Goal: Task Accomplishment & Management: Manage account settings

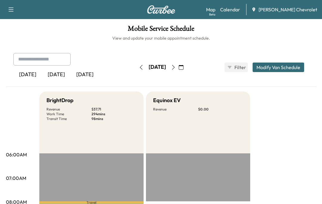
scroll to position [191, 0]
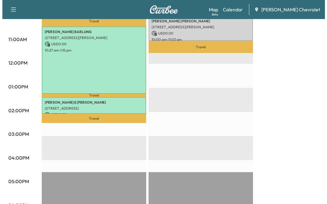
scroll to position [162, 0]
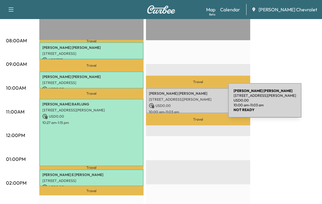
click at [184, 104] on p "USD 0.00" at bounding box center [198, 105] width 98 height 5
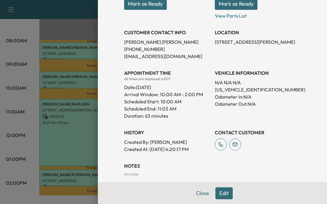
scroll to position [138, 0]
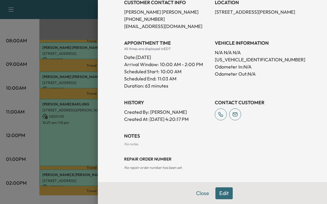
click at [239, 60] on p "[US_VEHICLE_IDENTIFICATION_NUMBER]" at bounding box center [258, 59] width 86 height 7
copy p "[US_VEHICLE_IDENTIFICATION_NUMBER]"
click at [150, 115] on p "Created By : [PERSON_NAME]" at bounding box center [167, 111] width 86 height 7
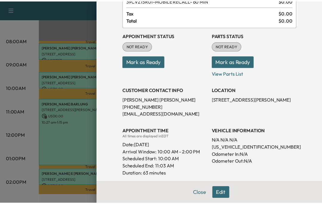
scroll to position [0, 0]
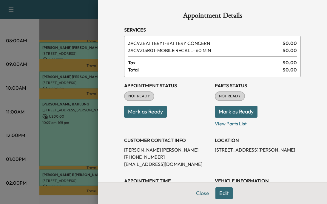
click at [197, 197] on button "Close" at bounding box center [202, 193] width 21 height 12
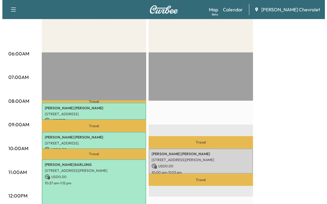
scroll to position [162, 0]
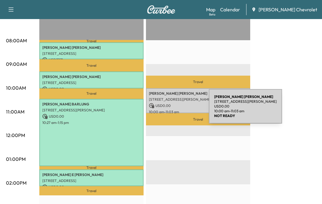
click at [164, 106] on p "USD 0.00" at bounding box center [198, 105] width 98 height 5
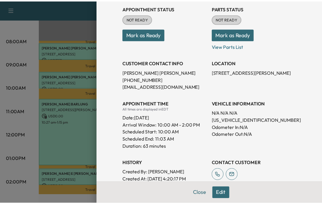
scroll to position [89, 0]
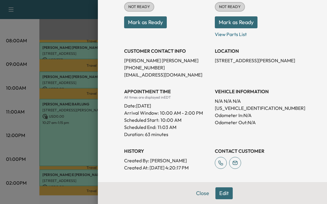
click at [230, 105] on p "[US_VEHICLE_IDENTIFICATION_NUMBER]" at bounding box center [258, 108] width 86 height 7
copy p "[US_VEHICLE_IDENTIFICATION_NUMBER]"
click at [10, 94] on div at bounding box center [163, 102] width 327 height 204
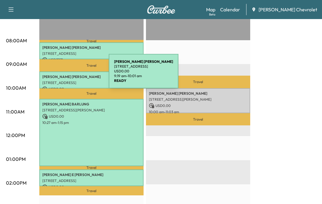
click at [64, 75] on p "[PERSON_NAME]" at bounding box center [91, 77] width 98 height 5
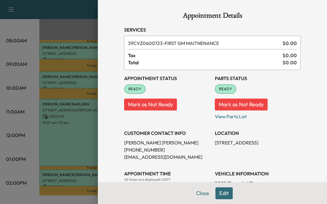
click at [34, 117] on div at bounding box center [163, 102] width 327 height 204
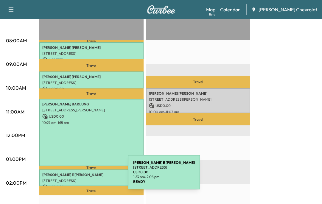
click at [83, 176] on div "[PERSON_NAME] [PERSON_NAME] [STREET_ADDRESS] USD 0.00 1:23 pm - 2:05 pm" at bounding box center [91, 178] width 104 height 17
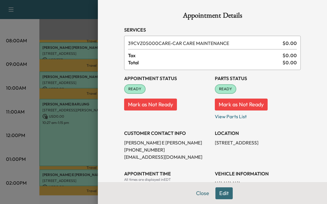
click at [36, 100] on div at bounding box center [163, 102] width 327 height 204
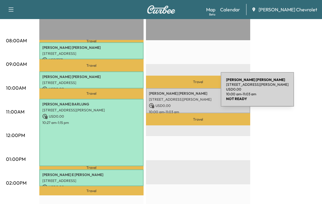
click at [176, 93] on p "[PERSON_NAME]" at bounding box center [198, 93] width 98 height 5
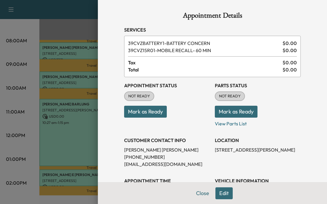
click at [161, 111] on button "Mark as Ready" at bounding box center [145, 112] width 43 height 12
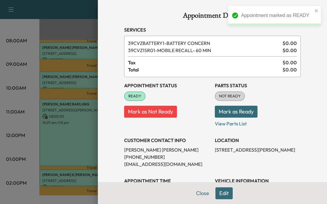
click at [247, 117] on button "Mark as Ready" at bounding box center [236, 112] width 43 height 12
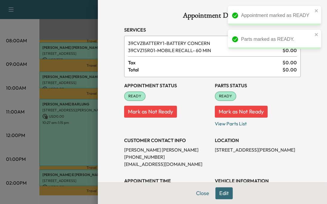
click at [201, 193] on button "Close" at bounding box center [202, 193] width 21 height 12
